Goal: Find specific page/section: Find specific page/section

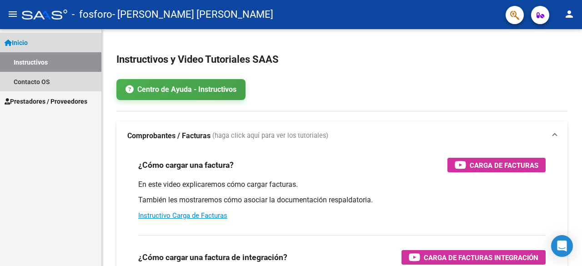
click at [60, 65] on link "Instructivos" at bounding box center [50, 62] width 101 height 20
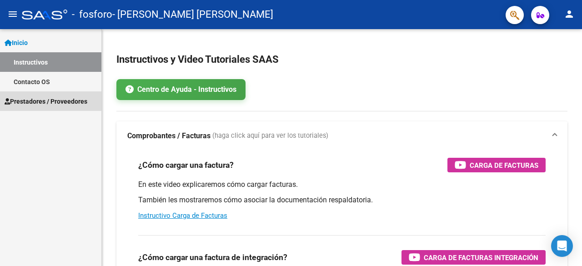
click at [60, 106] on span "Prestadores / Proveedores" at bounding box center [46, 101] width 83 height 10
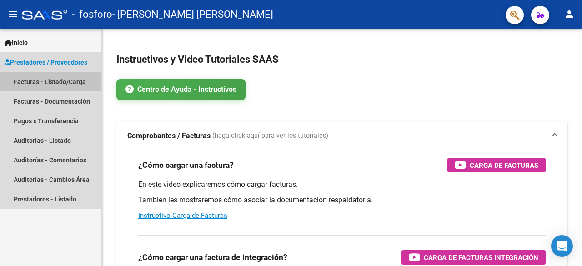
click at [61, 81] on link "Facturas - Listado/Carga" at bounding box center [50, 82] width 101 height 20
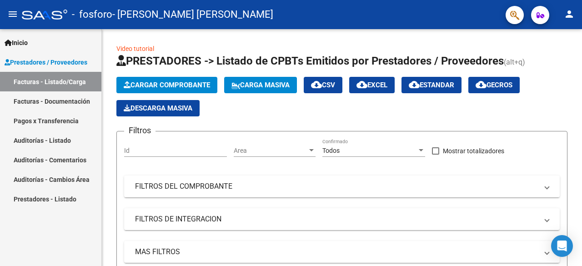
click at [60, 100] on link "Facturas - Documentación" at bounding box center [50, 101] width 101 height 20
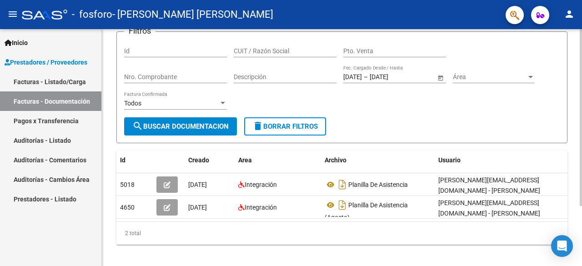
scroll to position [80, 0]
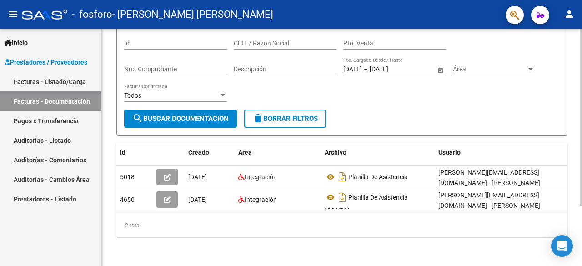
click at [581, 247] on div at bounding box center [580, 177] width 2 height 177
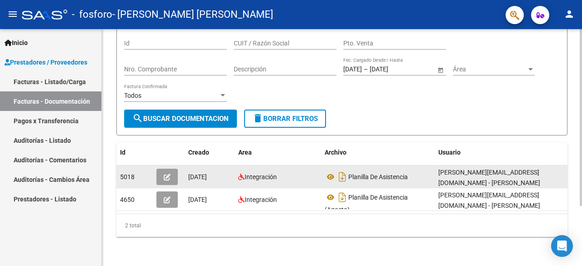
click at [550, 167] on div "[PERSON_NAME][EMAIL_ADDRESS][DOMAIN_NAME] - [PERSON_NAME]" at bounding box center [502, 176] width 129 height 19
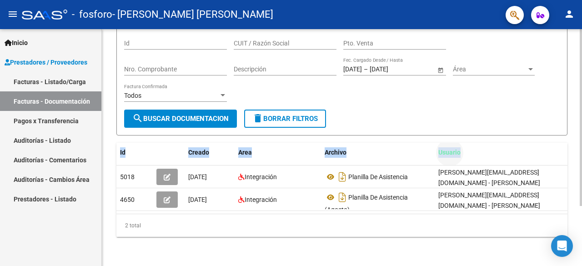
drag, startPoint x: 548, startPoint y: 138, endPoint x: 545, endPoint y: 84, distance: 54.2
click at [545, 84] on div "PRESTADORES -> Comprobantes - Documentación Respaldatoria cloud_download Export…" at bounding box center [341, 103] width 451 height 267
